Goal: Task Accomplishment & Management: Manage account settings

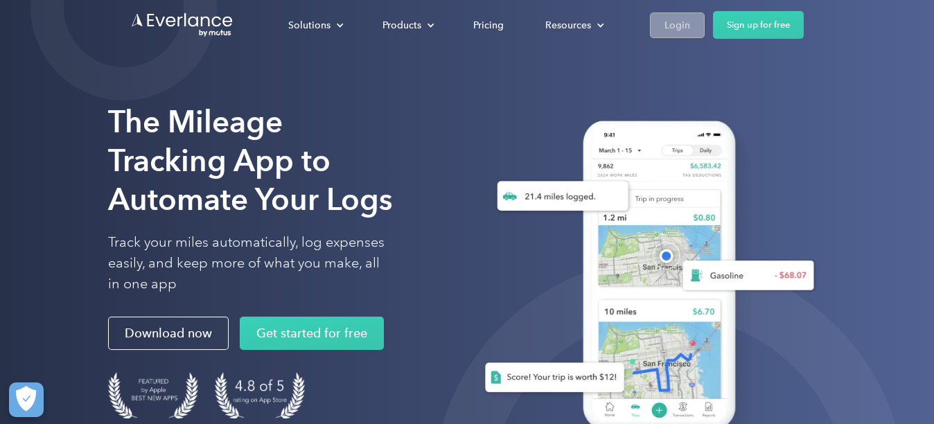
click at [681, 28] on div "Login" at bounding box center [678, 25] width 26 height 17
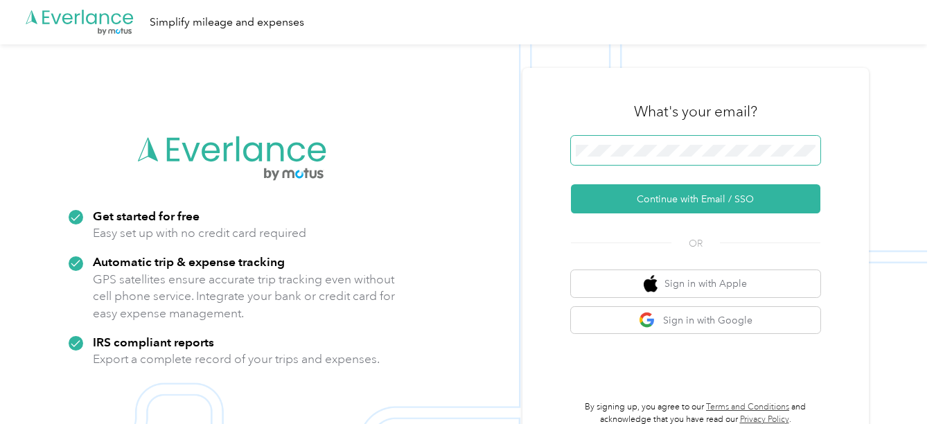
click at [675, 157] on span at bounding box center [696, 150] width 250 height 29
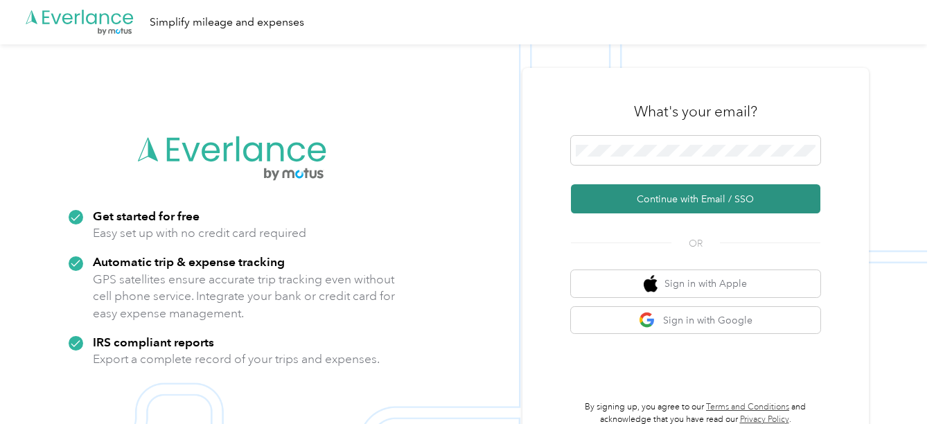
click at [695, 200] on button "Continue with Email / SSO" at bounding box center [696, 198] width 250 height 29
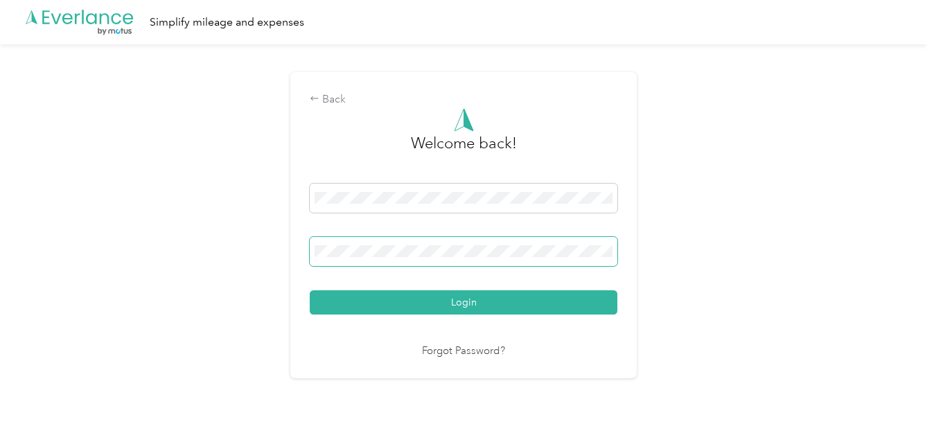
click at [310, 290] on button "Login" at bounding box center [464, 302] width 308 height 24
